Goal: Information Seeking & Learning: Learn about a topic

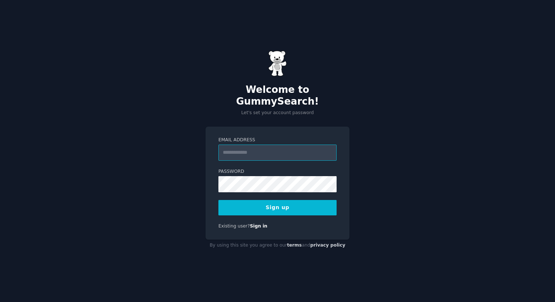
click at [265, 145] on input "Email Address" at bounding box center [277, 153] width 118 height 16
click at [269, 147] on input "**********" at bounding box center [277, 153] width 118 height 16
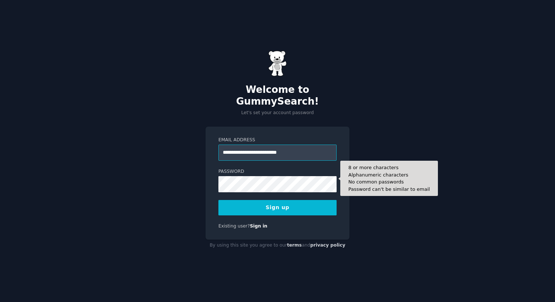
type input "**********"
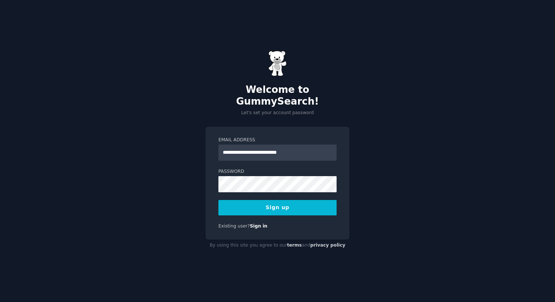
click at [270, 200] on button "Sign up" at bounding box center [277, 207] width 118 height 15
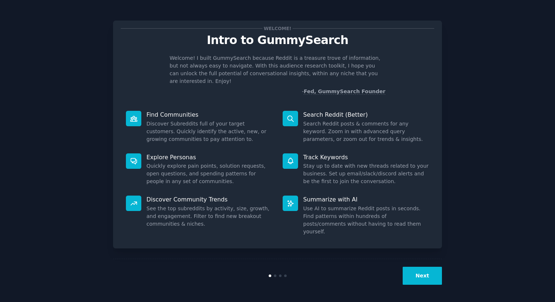
click at [416, 267] on button "Next" at bounding box center [422, 276] width 39 height 18
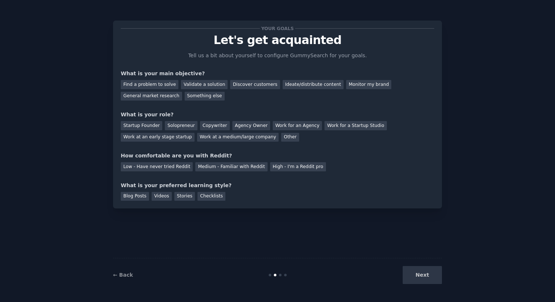
click at [419, 274] on div "Next" at bounding box center [387, 275] width 110 height 18
click at [154, 87] on div "Find a problem to solve" at bounding box center [150, 84] width 58 height 9
click at [204, 88] on div "Validate a solution" at bounding box center [204, 84] width 47 height 9
click at [162, 84] on div "Find a problem to solve" at bounding box center [150, 84] width 58 height 9
click at [179, 129] on div "Solopreneur" at bounding box center [181, 125] width 32 height 9
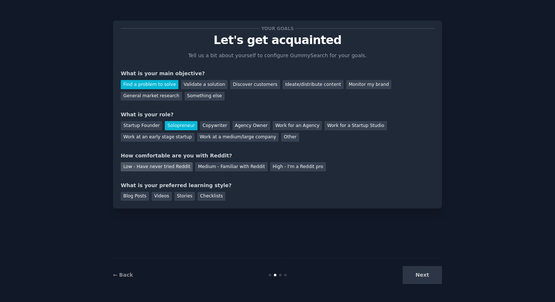
click at [169, 170] on div "Low - Have never tried Reddit" at bounding box center [157, 166] width 72 height 9
click at [143, 199] on div "Blog Posts" at bounding box center [135, 196] width 28 height 9
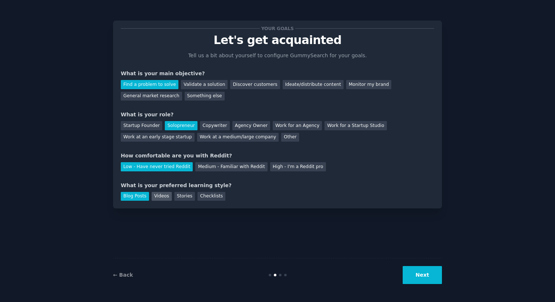
click at [157, 197] on div "Videos" at bounding box center [162, 196] width 20 height 9
click at [145, 198] on div "Blog Posts" at bounding box center [135, 196] width 28 height 9
click at [427, 268] on button "Next" at bounding box center [422, 275] width 39 height 18
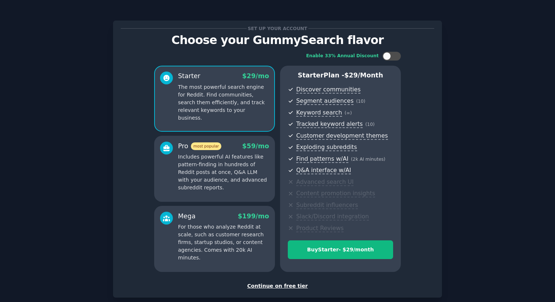
scroll to position [40, 0]
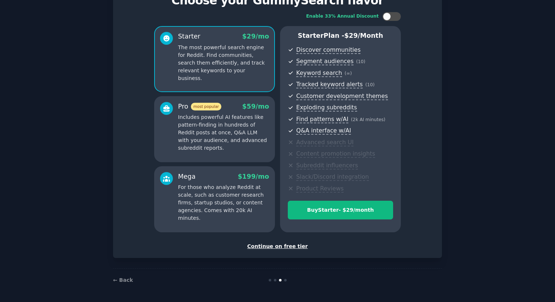
click at [285, 245] on div "Continue on free tier" at bounding box center [277, 247] width 313 height 8
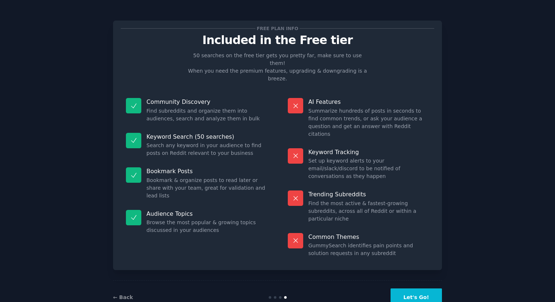
click at [430, 288] on button "Let's Go!" at bounding box center [415, 297] width 51 height 18
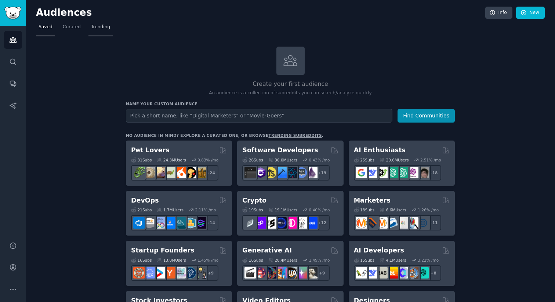
click at [100, 30] on span "Trending" at bounding box center [100, 27] width 19 height 7
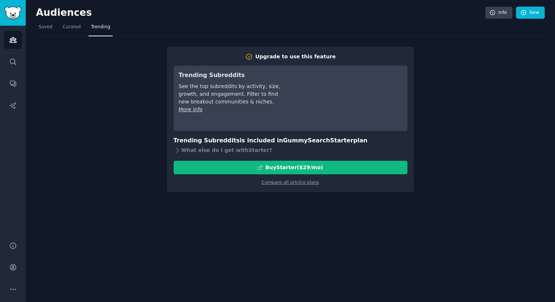
click at [55, 29] on nav "Saved Curated Trending" at bounding box center [290, 28] width 509 height 15
click at [44, 28] on span "Saved" at bounding box center [46, 27] width 14 height 7
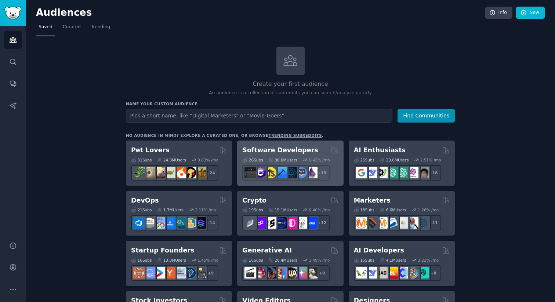
click at [305, 148] on div "Software Developers" at bounding box center [290, 150] width 96 height 9
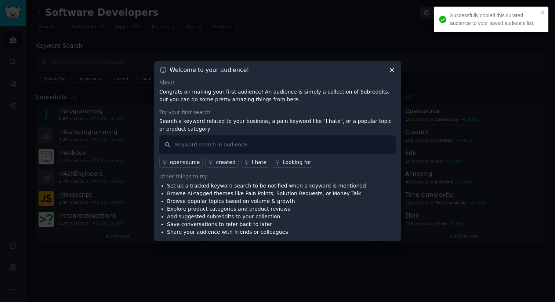
click at [390, 69] on icon at bounding box center [392, 70] width 4 height 4
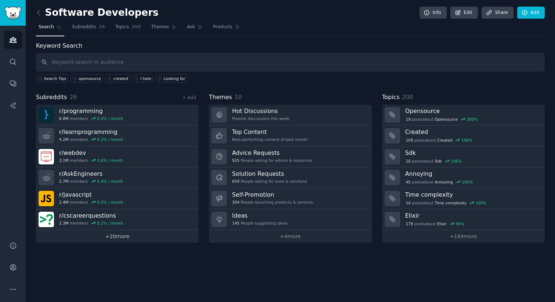
click at [123, 236] on link "+ 20 more" at bounding box center [117, 236] width 163 height 13
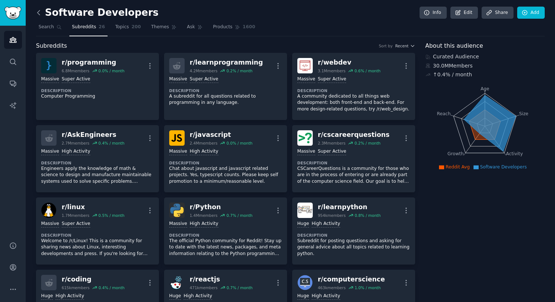
click at [40, 13] on icon at bounding box center [39, 13] width 8 height 8
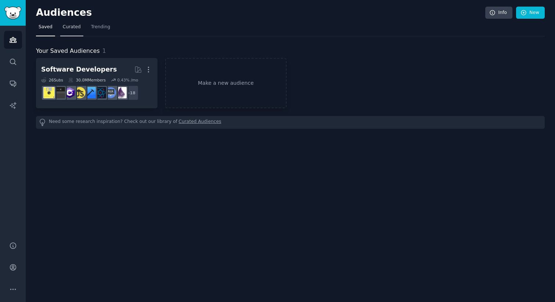
click at [74, 26] on span "Curated" at bounding box center [72, 27] width 18 height 7
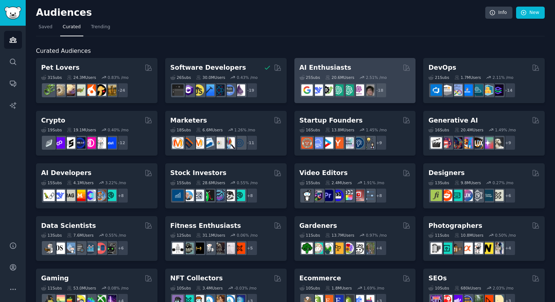
click at [382, 68] on div "AI Enthusiasts Curated by GummySearch" at bounding box center [354, 67] width 111 height 9
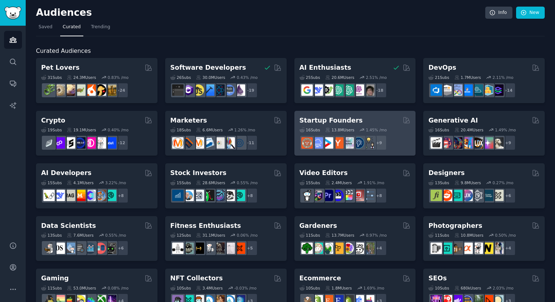
click at [359, 119] on div "Startup Founders" at bounding box center [354, 120] width 111 height 9
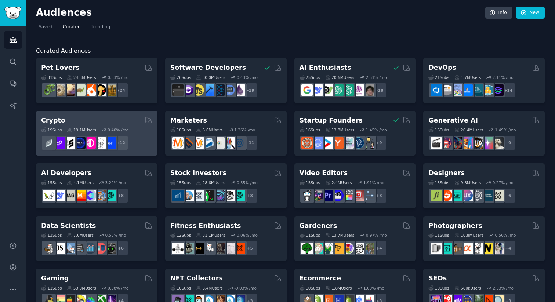
click at [97, 125] on div "19 Sub s 19.1M Users 0.40 % /mo r/0xPolygon + 12" at bounding box center [96, 138] width 111 height 26
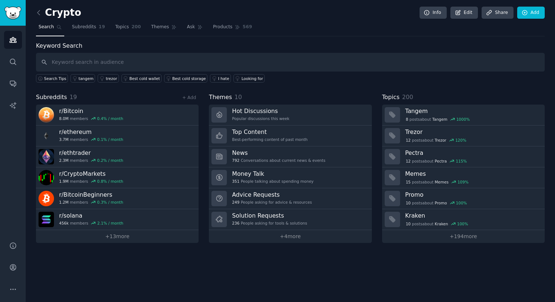
click at [34, 12] on div "Crypto Info Edit Share Add Search Subreddits 19 Topics 200 Themes Ask Products …" at bounding box center [290, 151] width 529 height 302
click at [43, 12] on link at bounding box center [40, 13] width 9 height 12
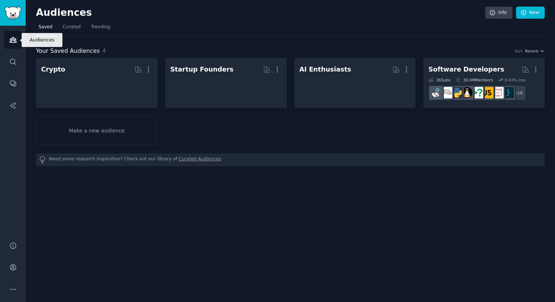
click at [12, 41] on icon "Sidebar" at bounding box center [13, 40] width 8 height 8
click at [14, 22] on link "Sidebar" at bounding box center [13, 13] width 26 height 26
click at [15, 14] on img "Sidebar" at bounding box center [12, 13] width 17 height 13
click at [94, 25] on span "Trending" at bounding box center [100, 27] width 19 height 7
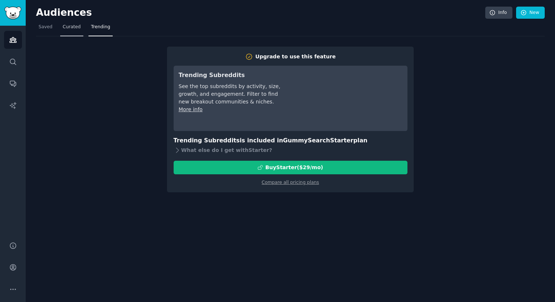
click at [67, 26] on span "Curated" at bounding box center [72, 27] width 18 height 7
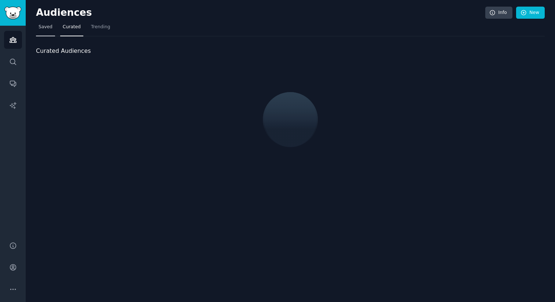
click at [52, 27] on link "Saved" at bounding box center [45, 28] width 19 height 15
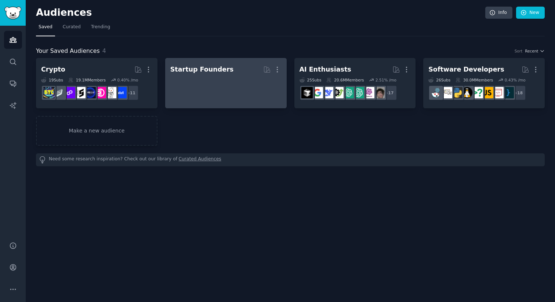
click at [196, 93] on div at bounding box center [225, 89] width 111 height 26
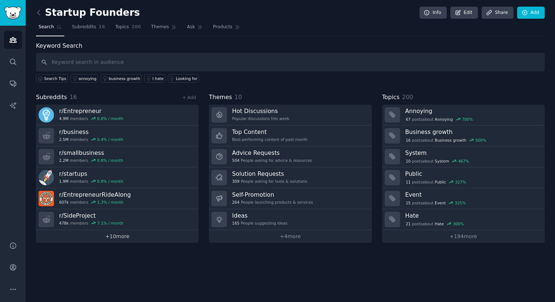
click at [119, 238] on link "+ 10 more" at bounding box center [117, 236] width 163 height 13
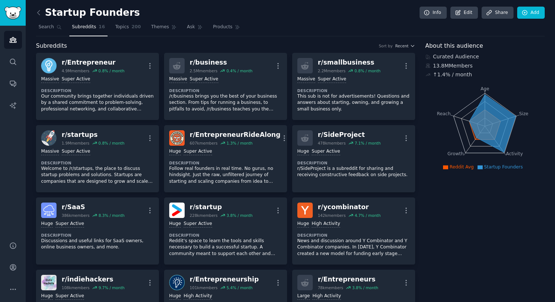
click at [408, 48] on div "Subreddits Sort by Recent" at bounding box center [225, 45] width 379 height 9
click at [404, 44] on span "Recent" at bounding box center [401, 45] width 13 height 5
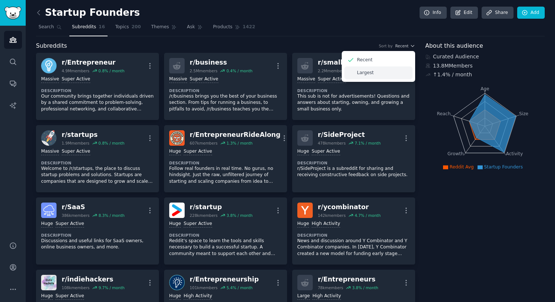
click at [366, 72] on p "Largest" at bounding box center [365, 73] width 17 height 7
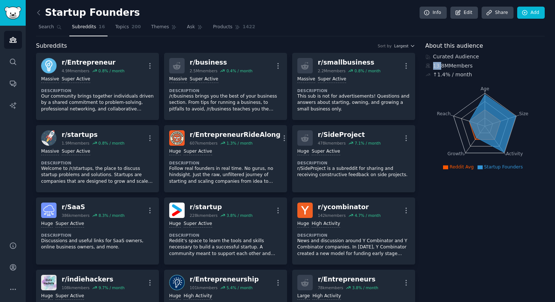
drag, startPoint x: 475, startPoint y: 65, endPoint x: 438, endPoint y: 65, distance: 37.1
click at [438, 65] on div "13.8M Members" at bounding box center [485, 66] width 120 height 8
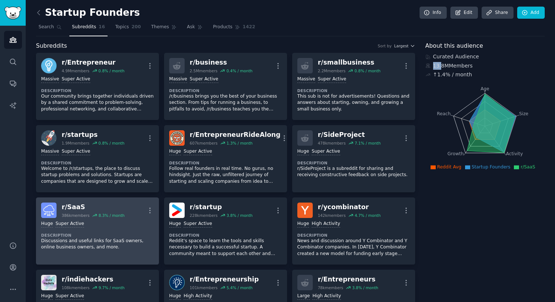
click at [82, 207] on div "r/ SaaS" at bounding box center [93, 207] width 63 height 9
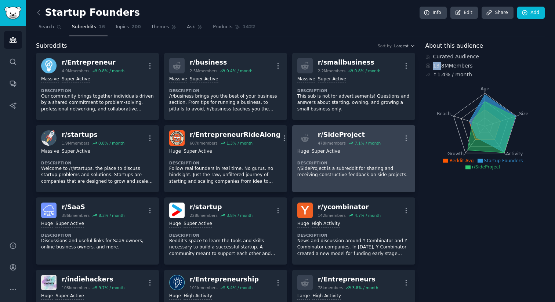
click at [343, 135] on div "r/ SideProject" at bounding box center [349, 134] width 63 height 9
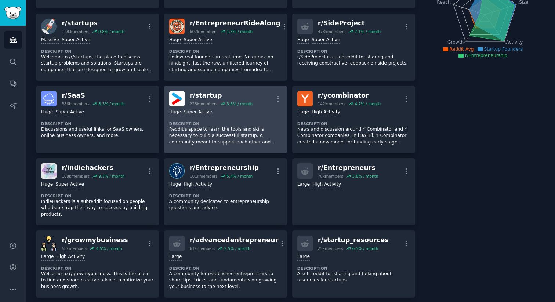
scroll to position [123, 0]
